Goal: Information Seeking & Learning: Check status

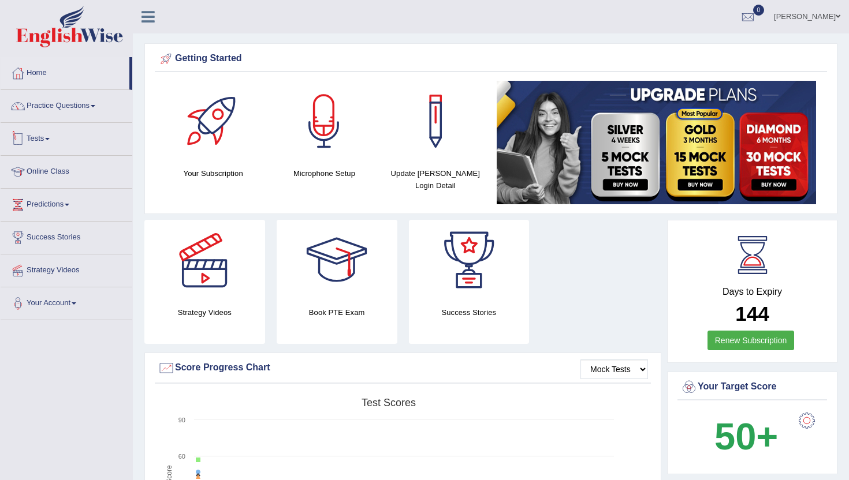
click at [39, 141] on link "Tests" at bounding box center [67, 137] width 132 height 29
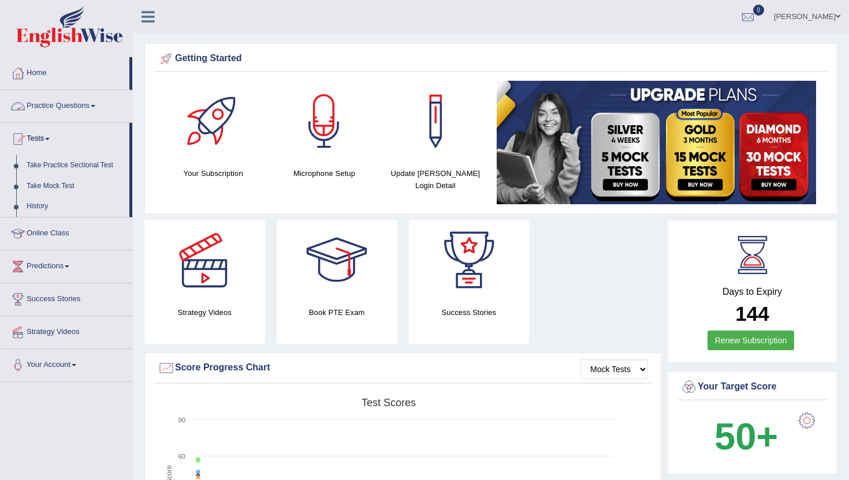
click at [47, 104] on link "Practice Questions" at bounding box center [67, 104] width 132 height 29
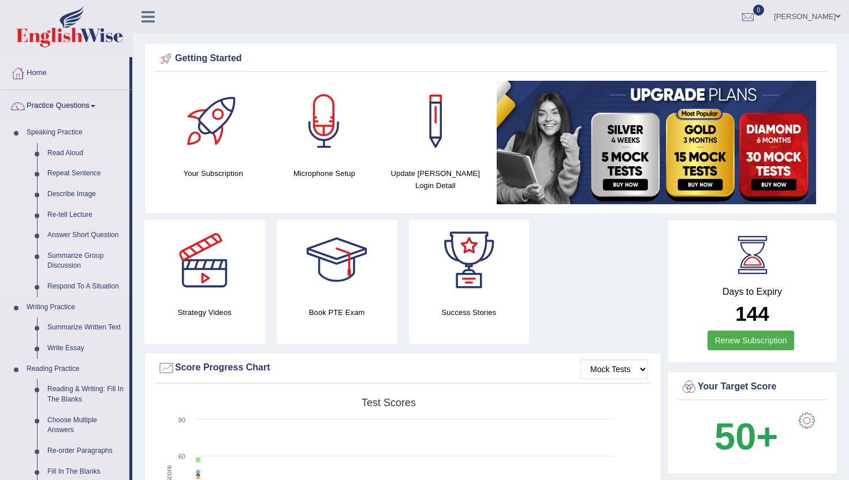
click at [47, 259] on link "Summarize Group Discussion" at bounding box center [85, 261] width 87 height 31
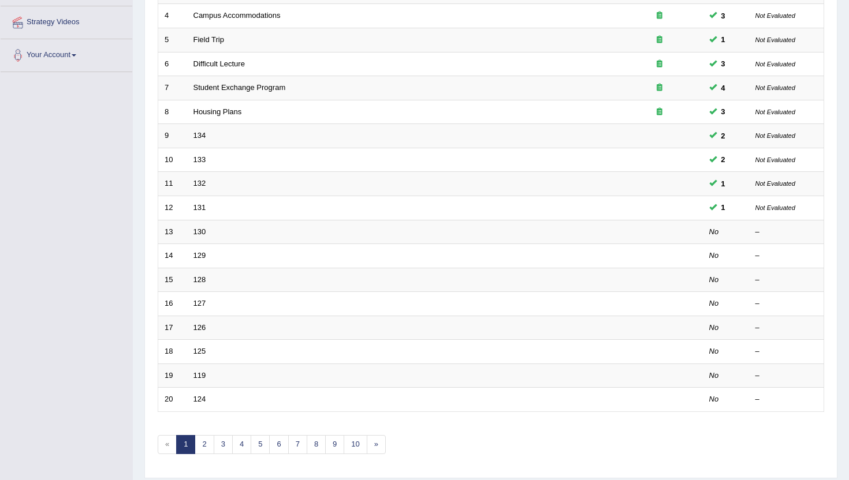
scroll to position [284, 0]
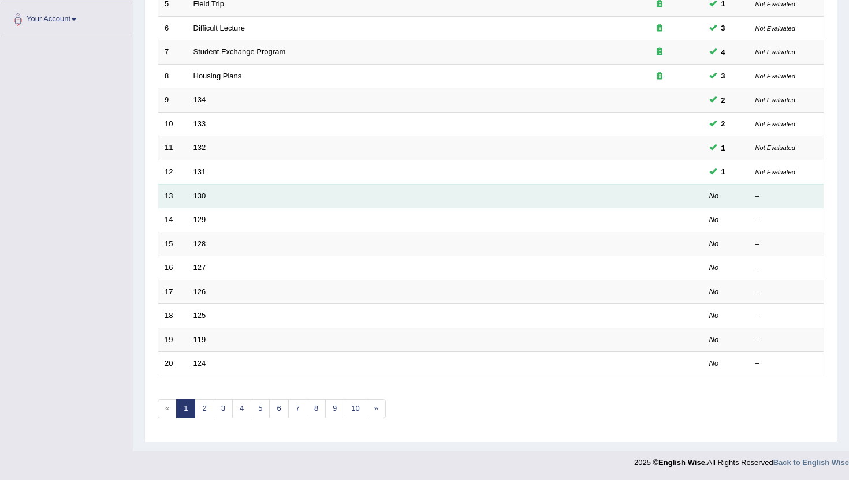
click at [210, 201] on td "130" at bounding box center [401, 196] width 429 height 24
click at [200, 198] on link "130" at bounding box center [199, 196] width 13 height 9
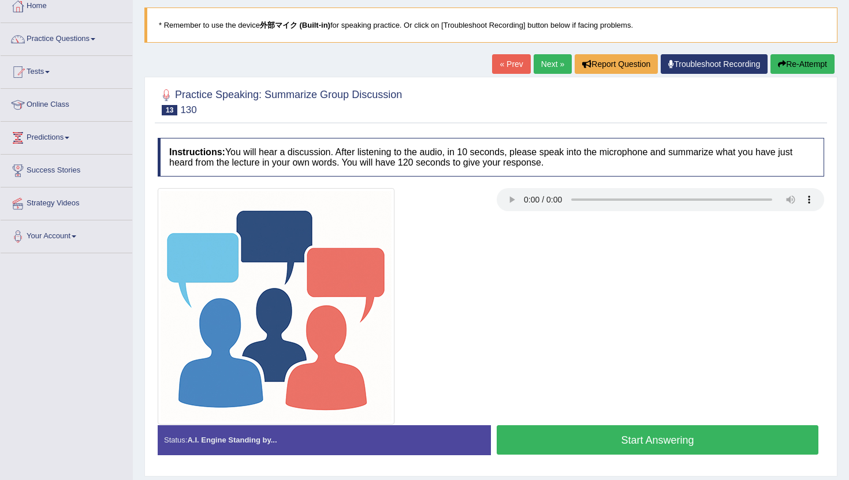
scroll to position [68, 0]
click at [559, 446] on button "Start Answering" at bounding box center [657, 439] width 322 height 29
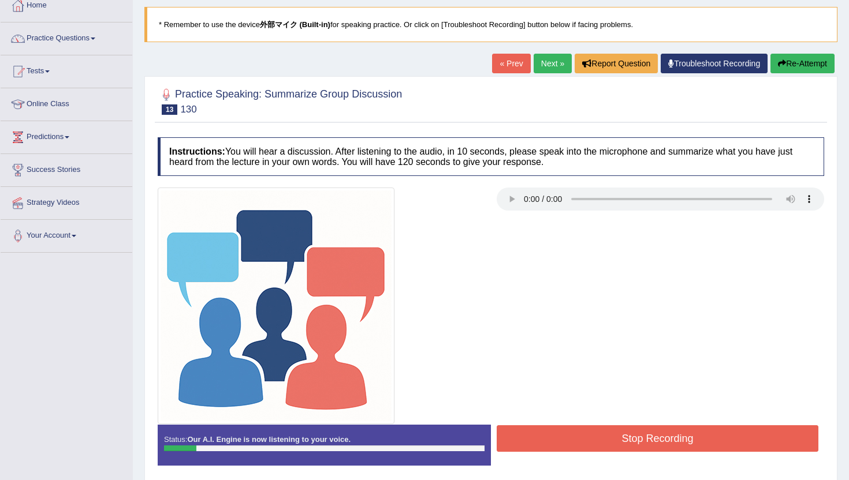
click at [798, 57] on button "Re-Attempt" at bounding box center [802, 64] width 64 height 20
click at [662, 443] on button "Stop Recording" at bounding box center [657, 438] width 322 height 27
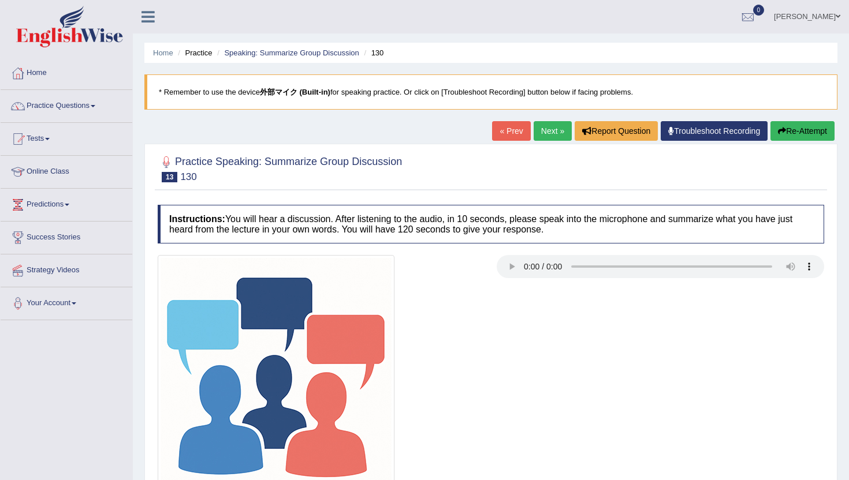
click at [794, 134] on button "Re-Attempt" at bounding box center [802, 131] width 64 height 20
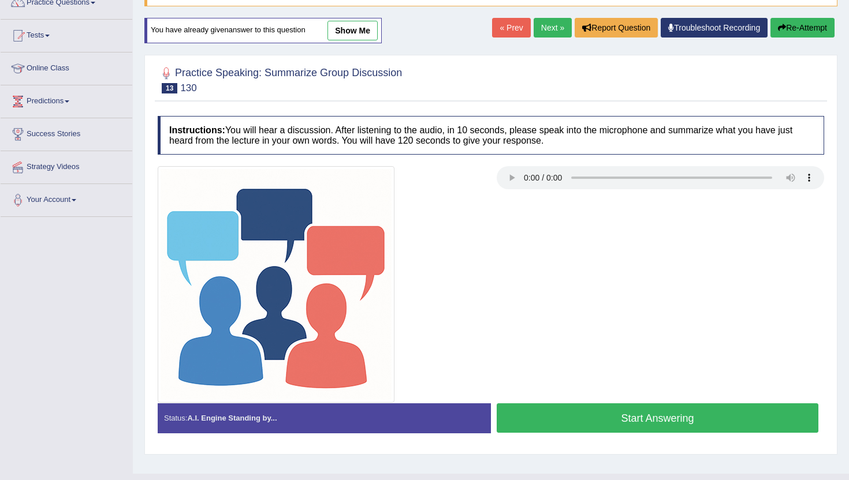
scroll to position [126, 0]
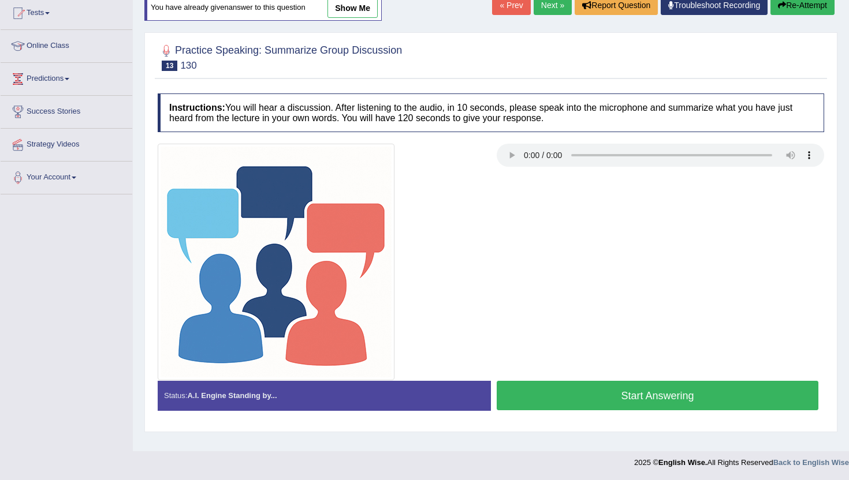
click at [578, 391] on button "Start Answering" at bounding box center [657, 395] width 322 height 29
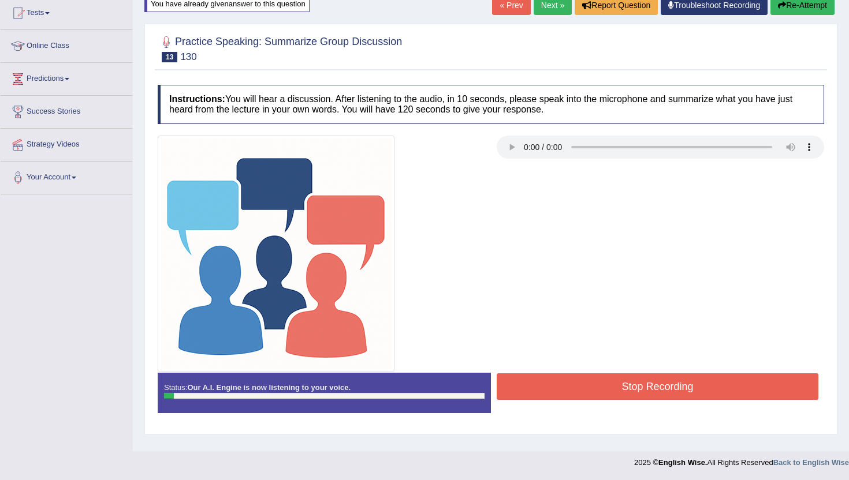
click at [795, 9] on button "Re-Attempt" at bounding box center [802, 5] width 64 height 20
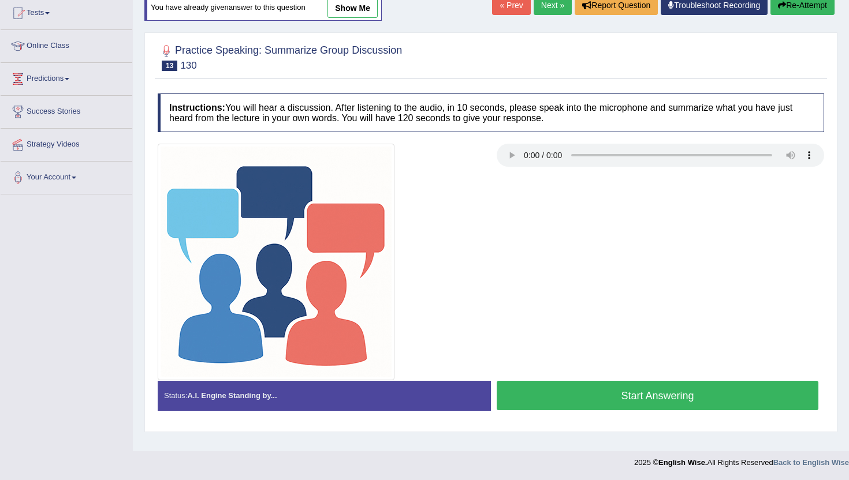
click at [605, 397] on button "Start Answering" at bounding box center [657, 395] width 322 height 29
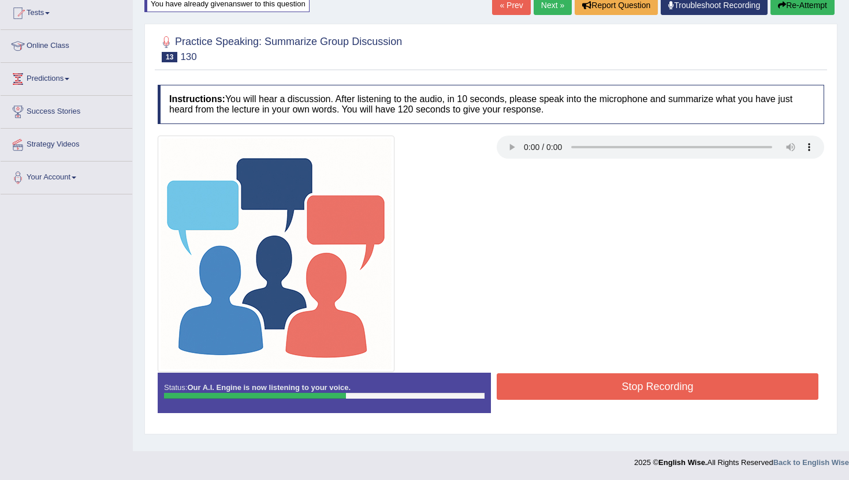
click at [605, 397] on button "Stop Recording" at bounding box center [657, 386] width 322 height 27
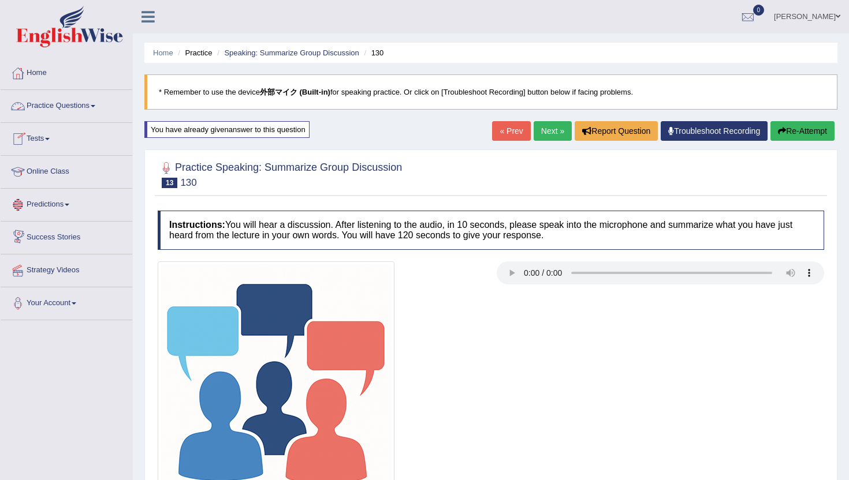
click at [65, 111] on link "Practice Questions" at bounding box center [67, 104] width 132 height 29
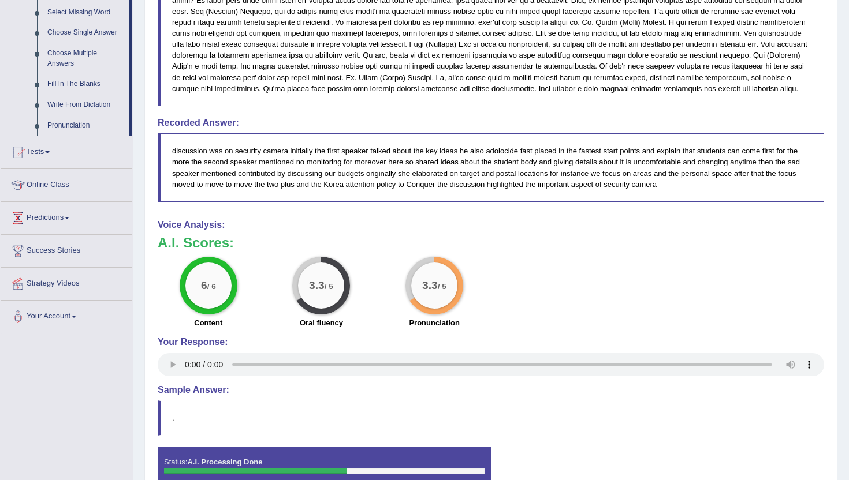
scroll to position [670, 0]
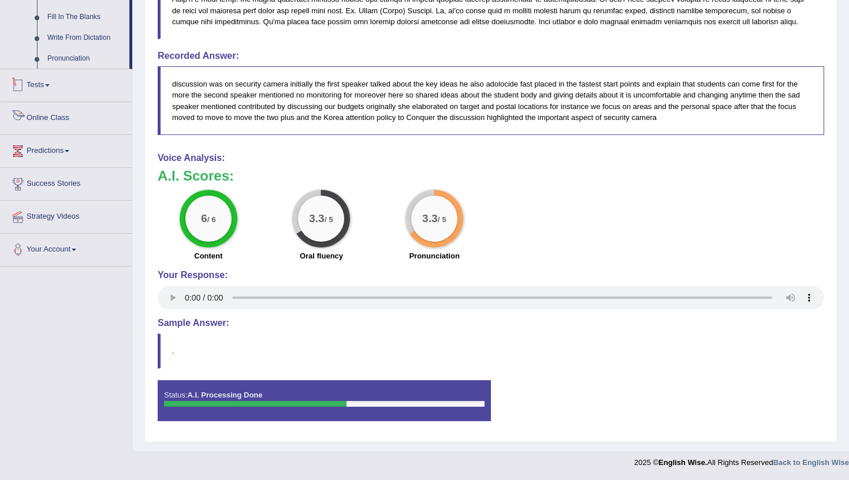
click at [42, 93] on link "Tests" at bounding box center [67, 83] width 132 height 29
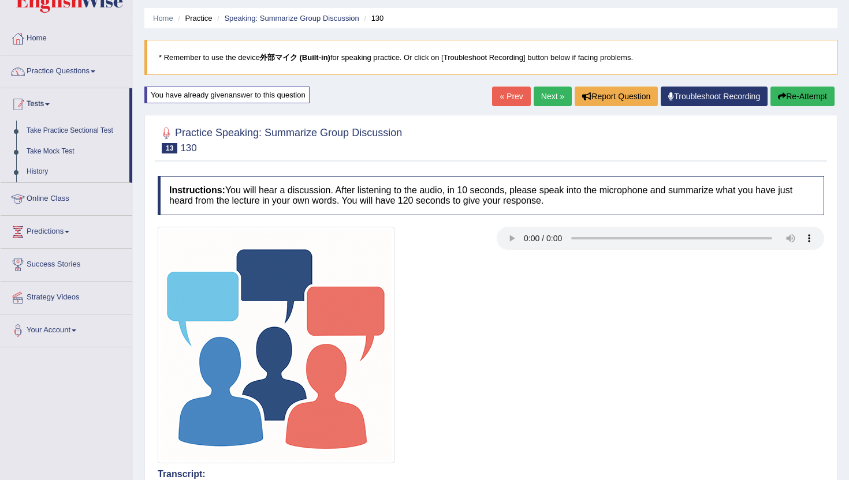
scroll to position [31, 0]
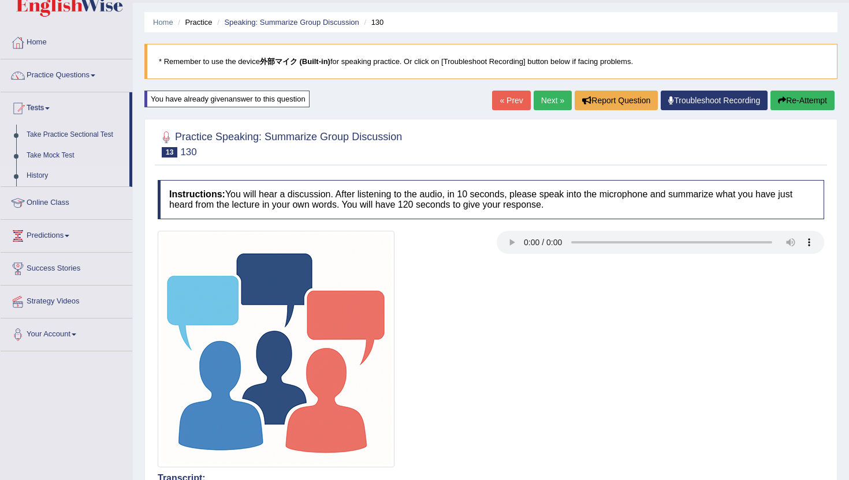
click at [41, 172] on link "History" at bounding box center [75, 176] width 108 height 21
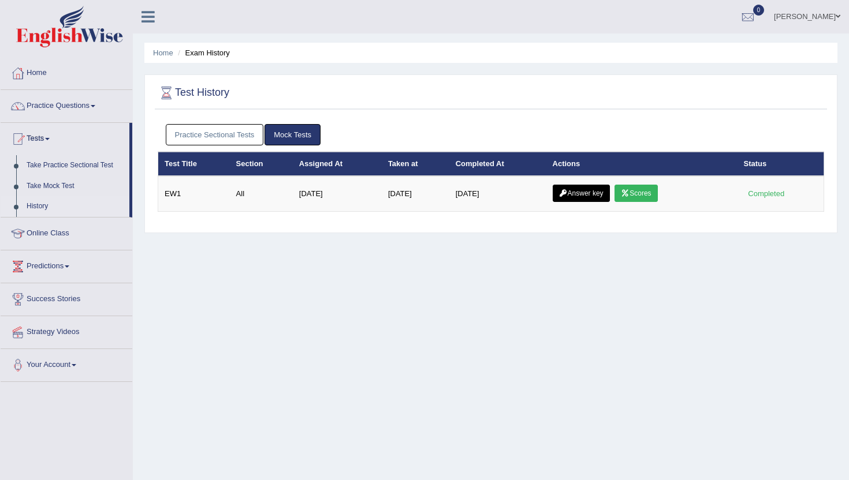
click at [236, 133] on link "Practice Sectional Tests" at bounding box center [215, 134] width 98 height 21
click at [176, 133] on link "Practice Sectional Tests" at bounding box center [215, 134] width 98 height 21
click at [226, 138] on link "Practice Sectional Tests" at bounding box center [215, 134] width 98 height 21
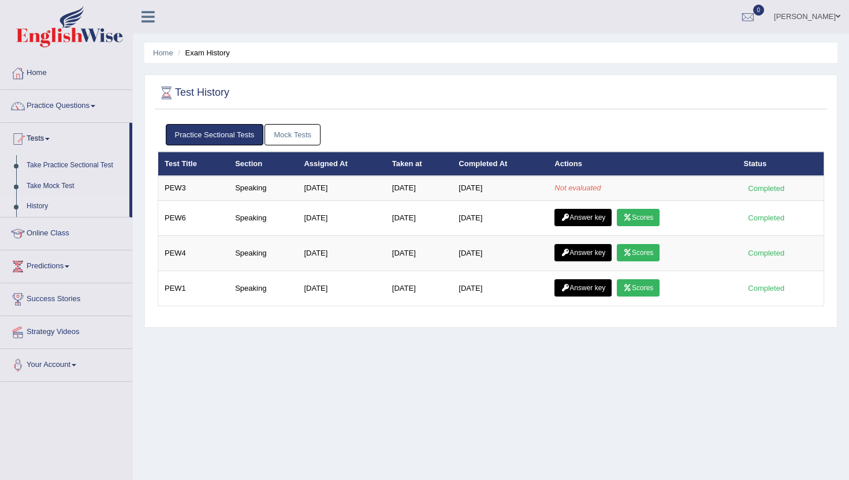
click at [226, 138] on link "Practice Sectional Tests" at bounding box center [215, 134] width 98 height 21
click at [292, 141] on link "Mock Tests" at bounding box center [292, 134] width 56 height 21
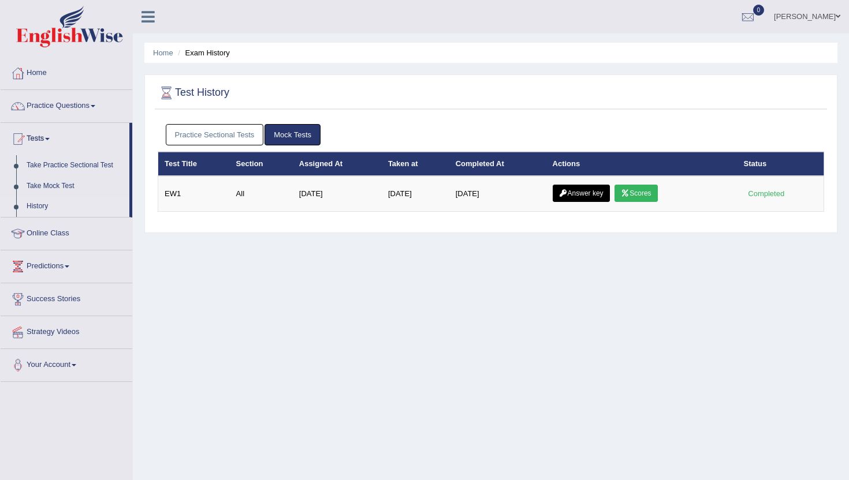
click at [257, 134] on link "Practice Sectional Tests" at bounding box center [215, 134] width 98 height 21
click at [188, 133] on link "Practice Sectional Tests" at bounding box center [215, 134] width 98 height 21
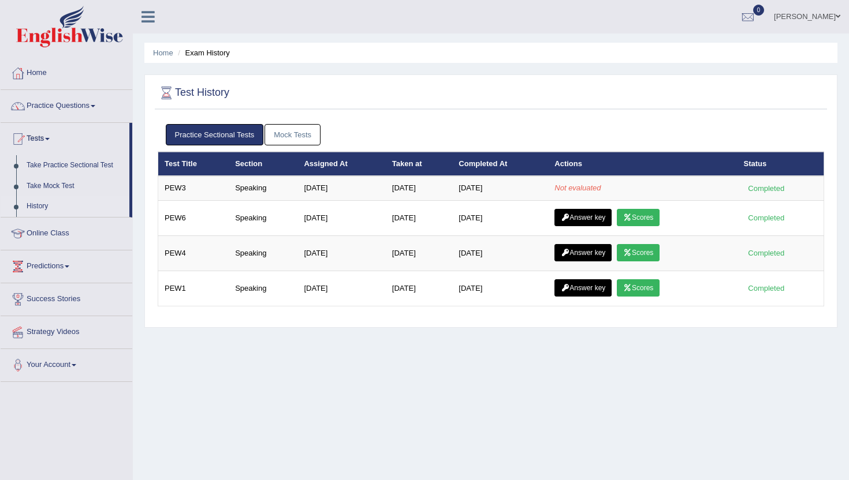
click at [137, 17] on link at bounding box center [148, 15] width 31 height 17
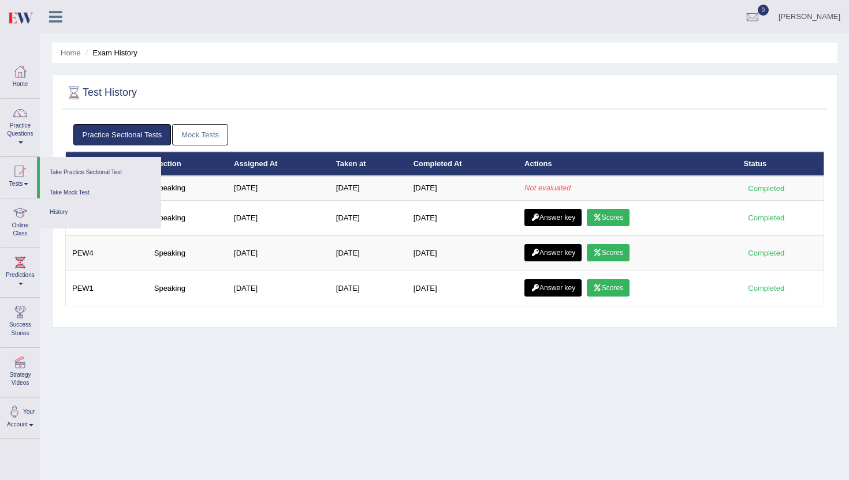
click at [155, 85] on div at bounding box center [444, 93] width 758 height 24
click at [190, 129] on link "Mock Tests" at bounding box center [200, 134] width 56 height 21
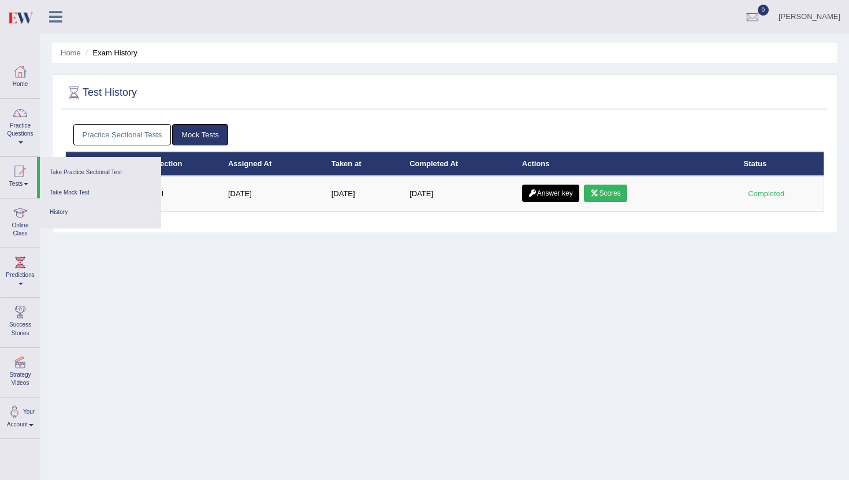
click at [151, 125] on link "Practice Sectional Tests" at bounding box center [122, 134] width 98 height 21
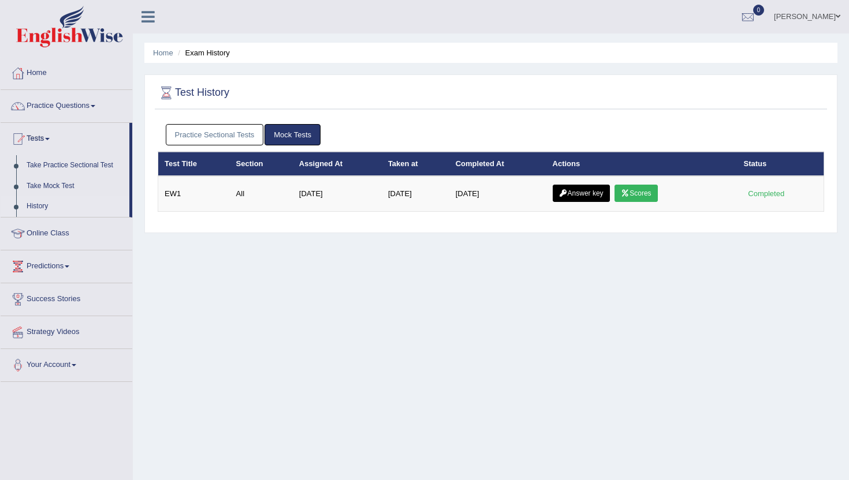
click at [247, 134] on link "Practice Sectional Tests" at bounding box center [215, 134] width 98 height 21
click at [195, 132] on link "Practice Sectional Tests" at bounding box center [215, 134] width 98 height 21
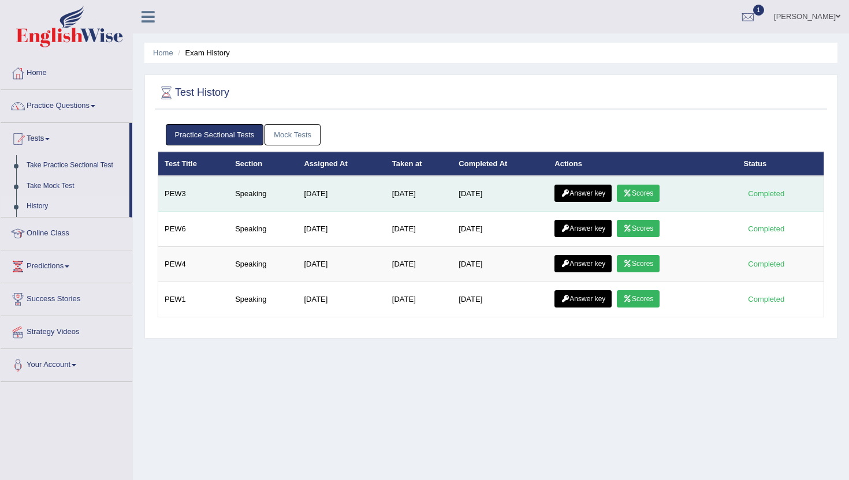
click at [646, 194] on link "Scores" at bounding box center [637, 193] width 43 height 17
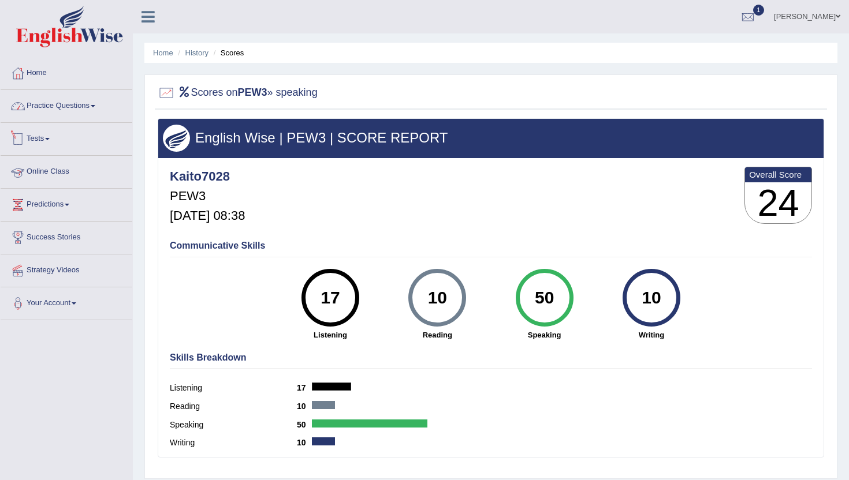
click at [68, 111] on link "Practice Questions" at bounding box center [67, 104] width 132 height 29
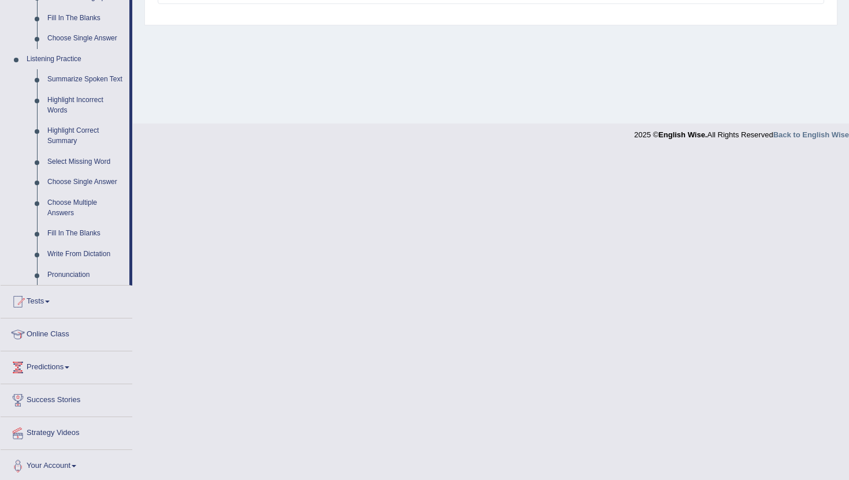
scroll to position [468, 0]
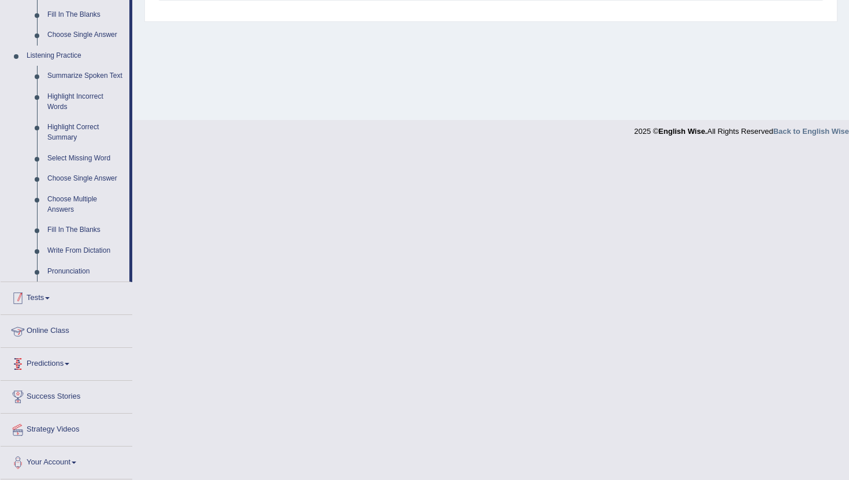
click at [47, 301] on link "Tests" at bounding box center [67, 296] width 132 height 29
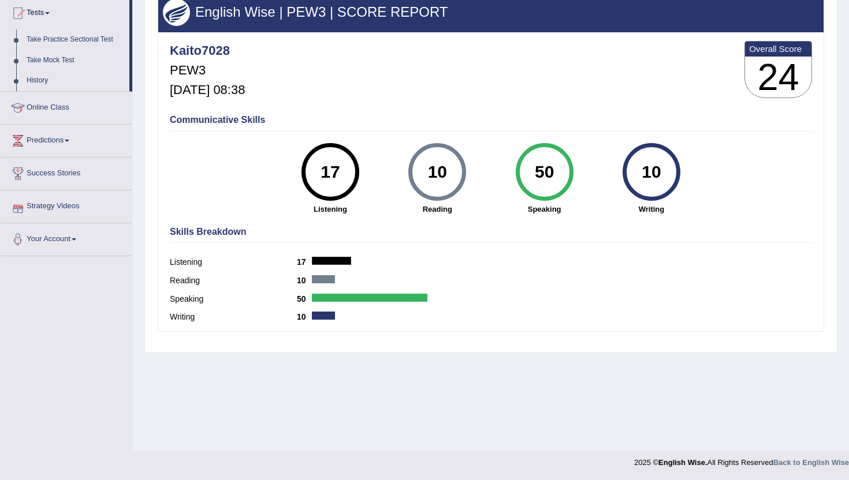
scroll to position [0, 0]
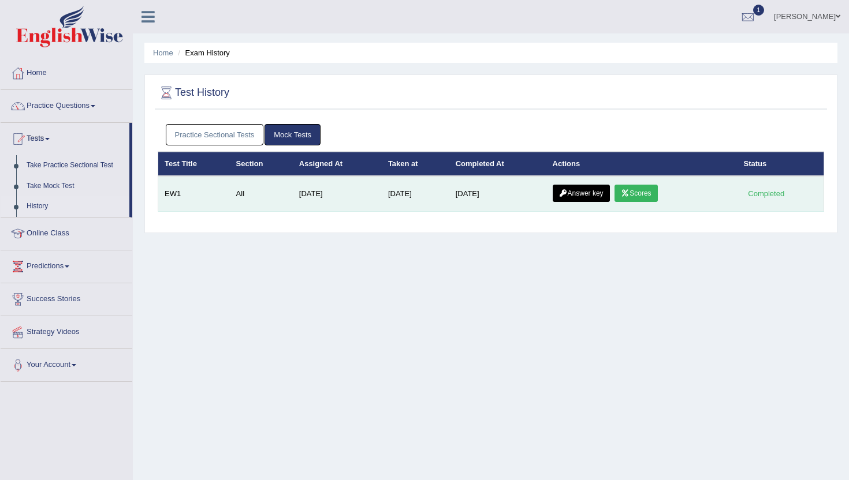
click at [567, 191] on icon at bounding box center [563, 193] width 9 height 7
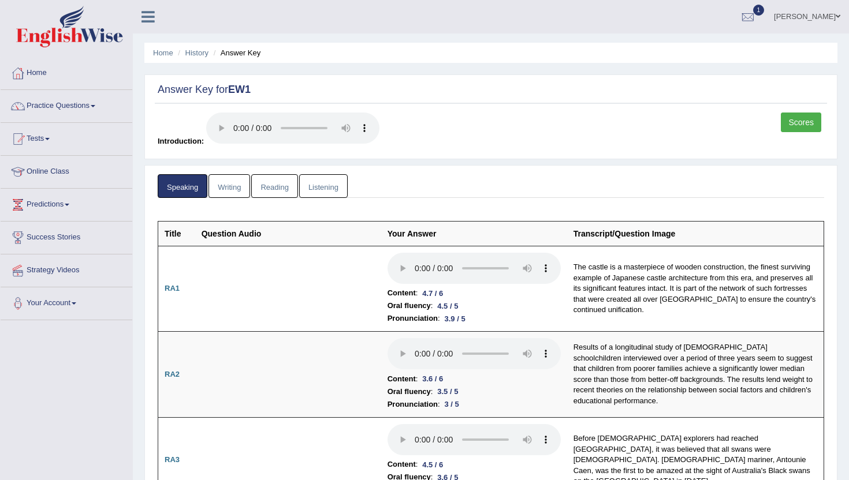
click at [804, 107] on div "Answer Key for EW1 Scores Introduction:" at bounding box center [490, 116] width 693 height 85
click at [802, 121] on link "Scores" at bounding box center [800, 123] width 40 height 20
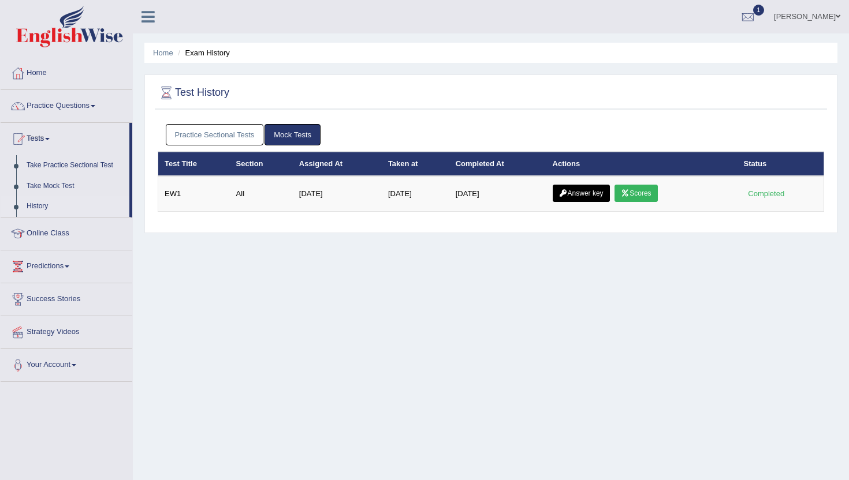
click at [240, 134] on link "Practice Sectional Tests" at bounding box center [215, 134] width 98 height 21
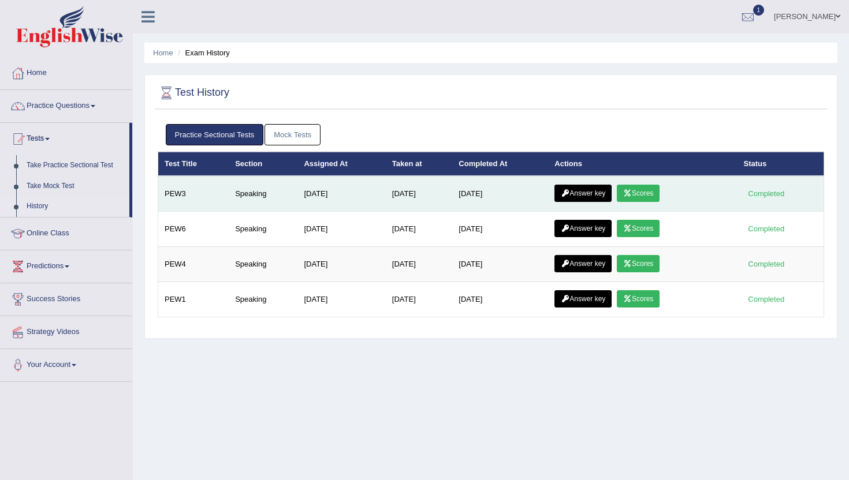
click at [657, 194] on link "Scores" at bounding box center [637, 193] width 43 height 17
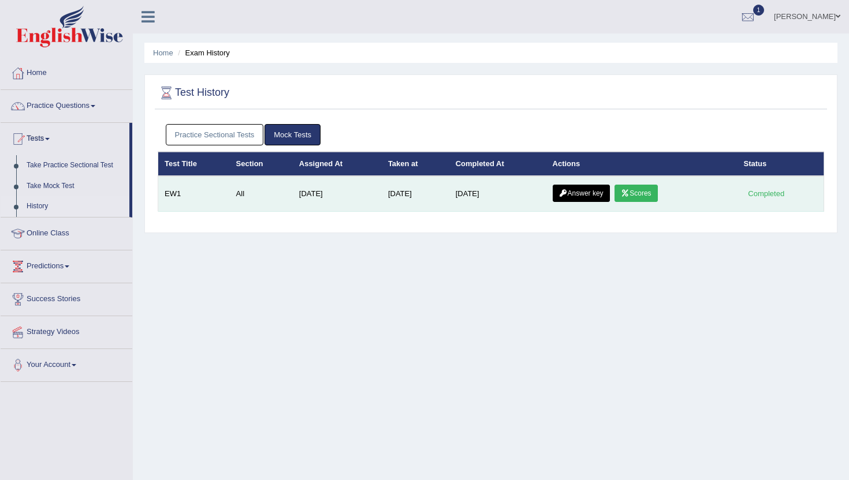
click at [578, 200] on link "Answer key" at bounding box center [580, 193] width 57 height 17
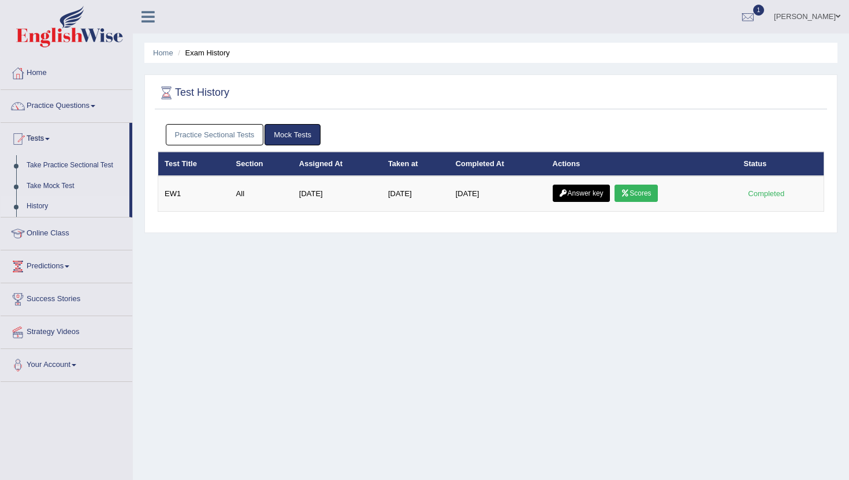
click at [251, 130] on link "Practice Sectional Tests" at bounding box center [215, 134] width 98 height 21
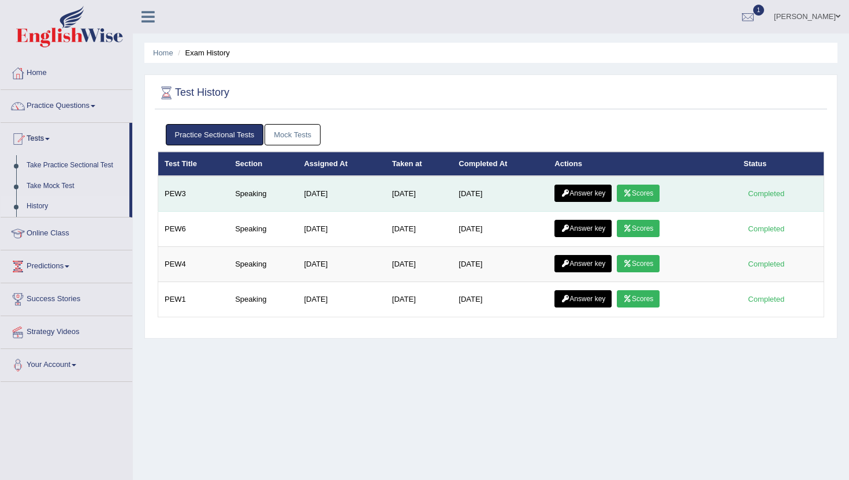
click at [578, 197] on link "Answer key" at bounding box center [582, 193] width 57 height 17
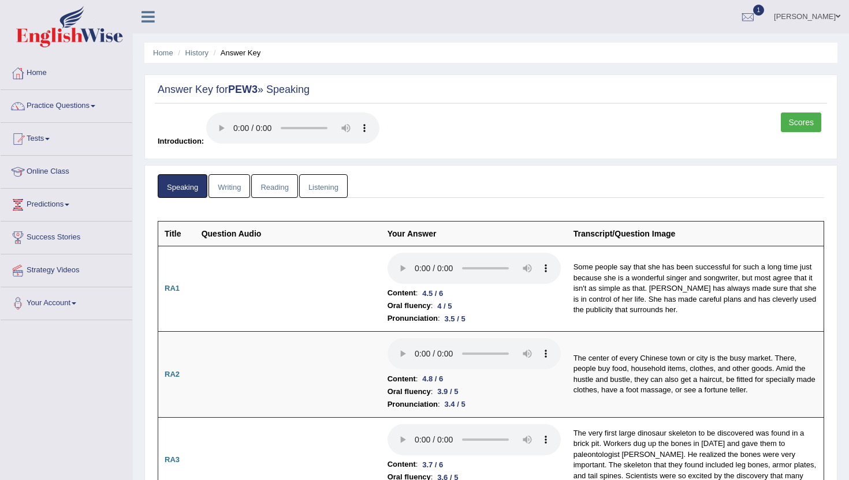
click at [799, 125] on link "Scores" at bounding box center [800, 123] width 40 height 20
